Goal: Information Seeking & Learning: Learn about a topic

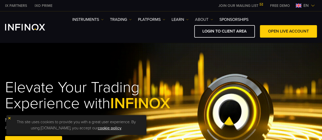
click at [211, 20] on link "ABOUT" at bounding box center [204, 20] width 18 height 6
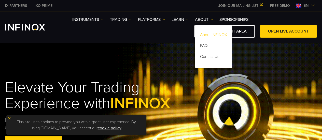
click at [210, 37] on link "About INFINOX" at bounding box center [213, 35] width 37 height 11
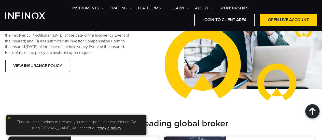
scroll to position [900, 0]
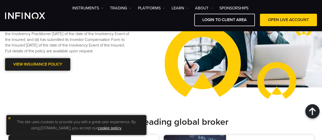
click at [48, 71] on link "VIEW INSURANCE POLICY" at bounding box center [37, 64] width 65 height 12
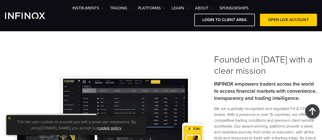
scroll to position [98, 0]
